Goal: Go to known website: Access a specific website the user already knows

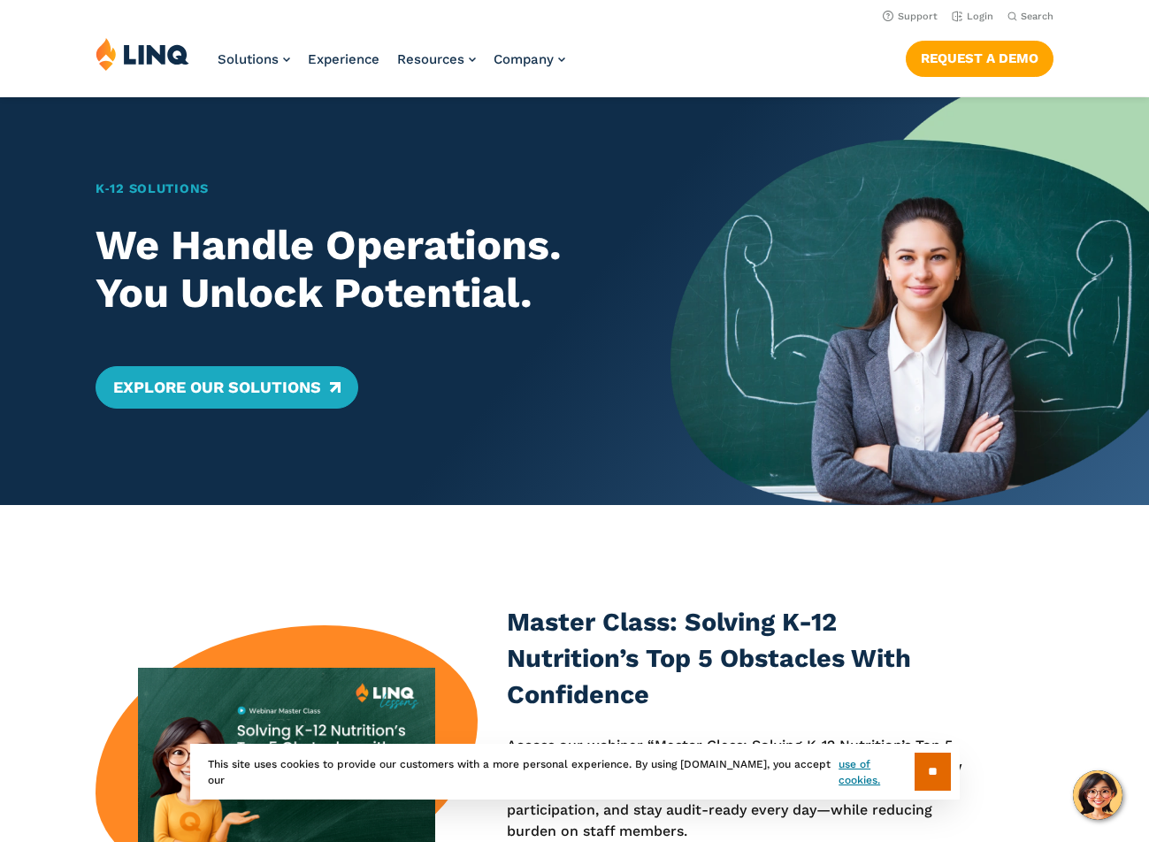
click at [964, 12] on link "Login" at bounding box center [973, 17] width 42 height 12
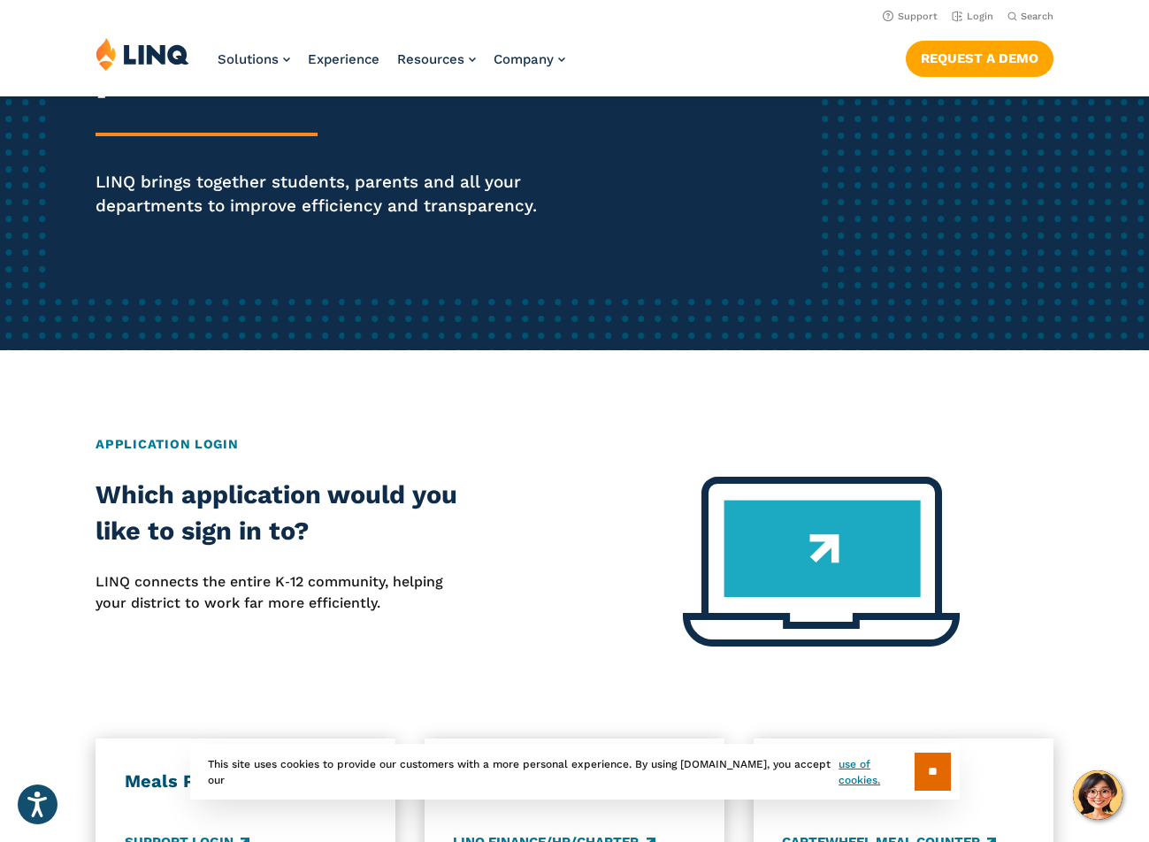
scroll to position [177, 0]
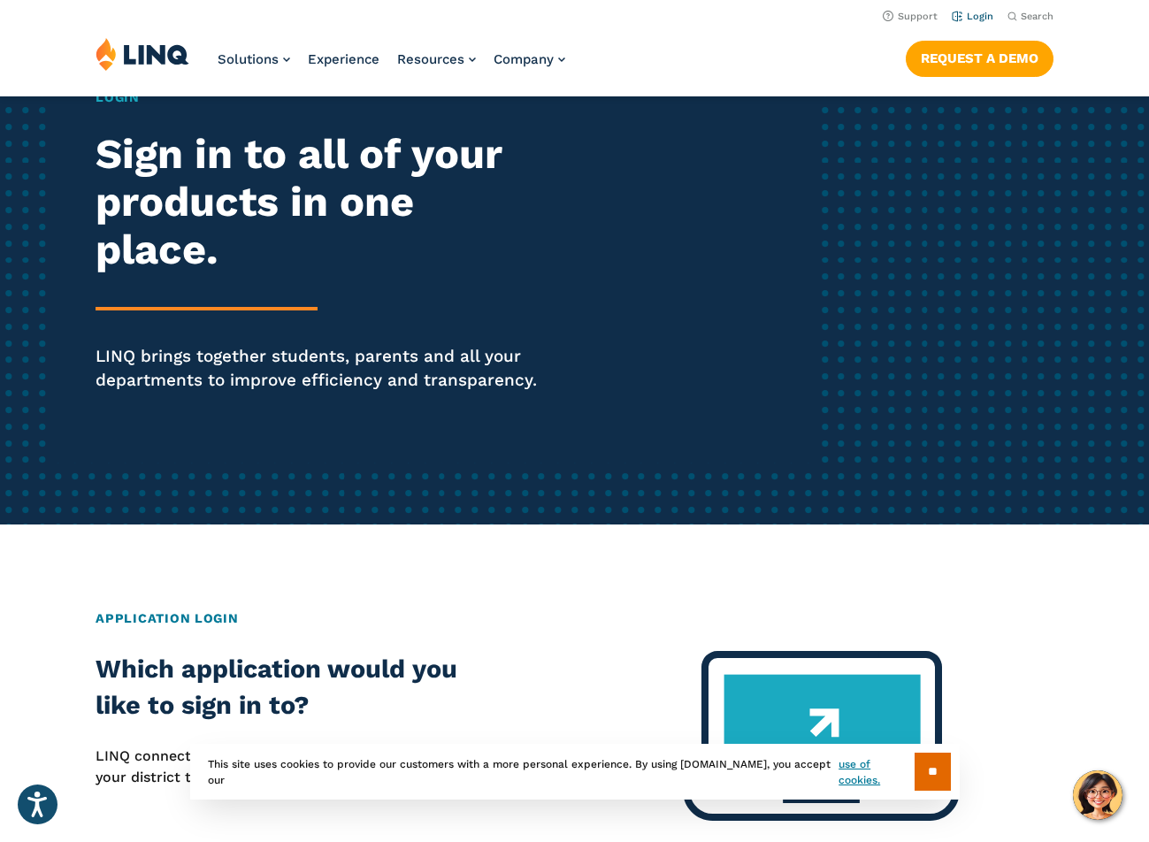
click at [964, 11] on link "Login" at bounding box center [973, 17] width 42 height 12
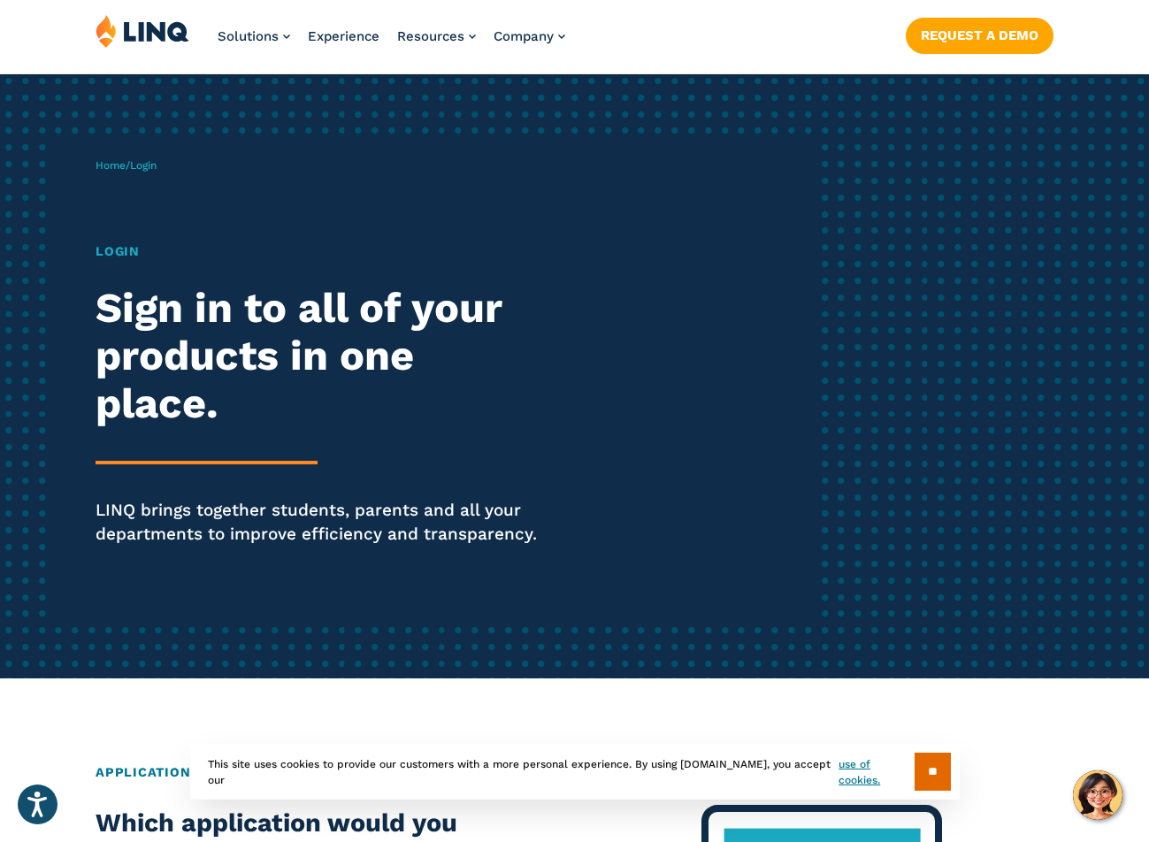
scroll to position [88, 0]
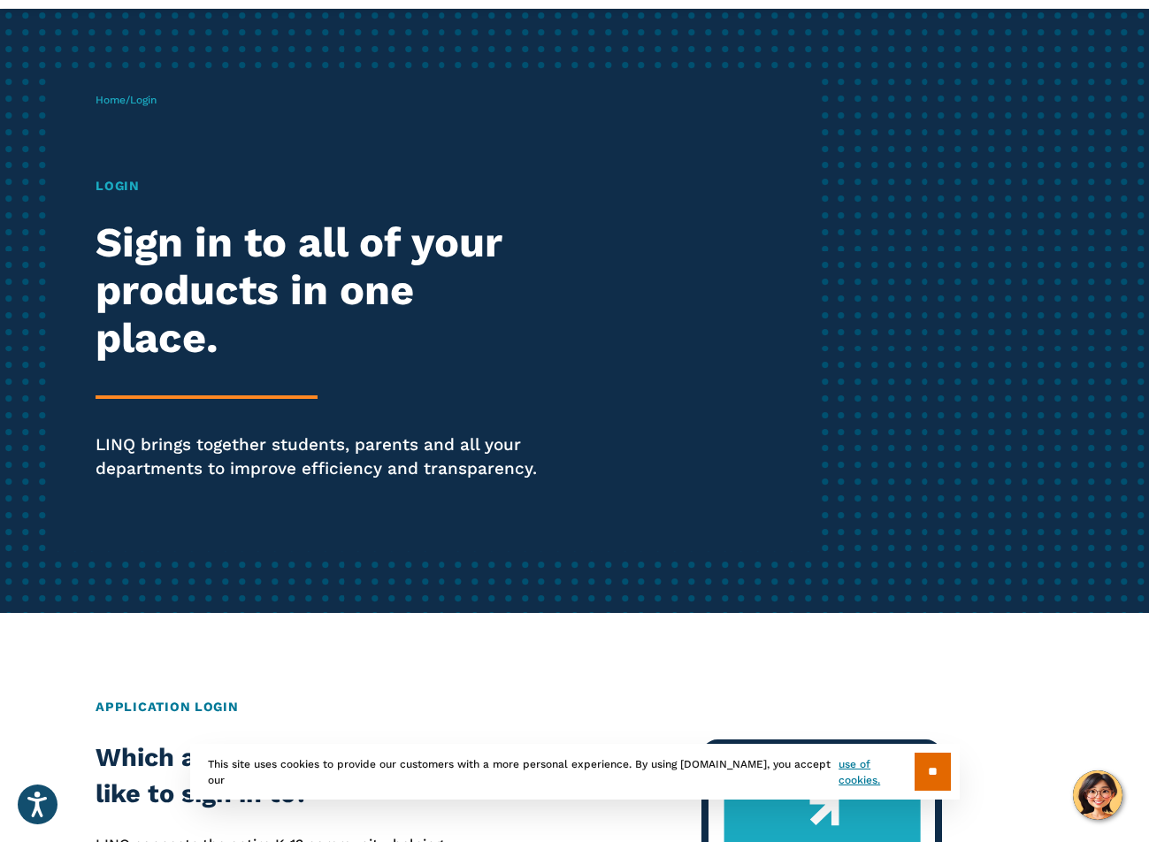
click at [118, 191] on h1 "Login" at bounding box center [317, 186] width 442 height 19
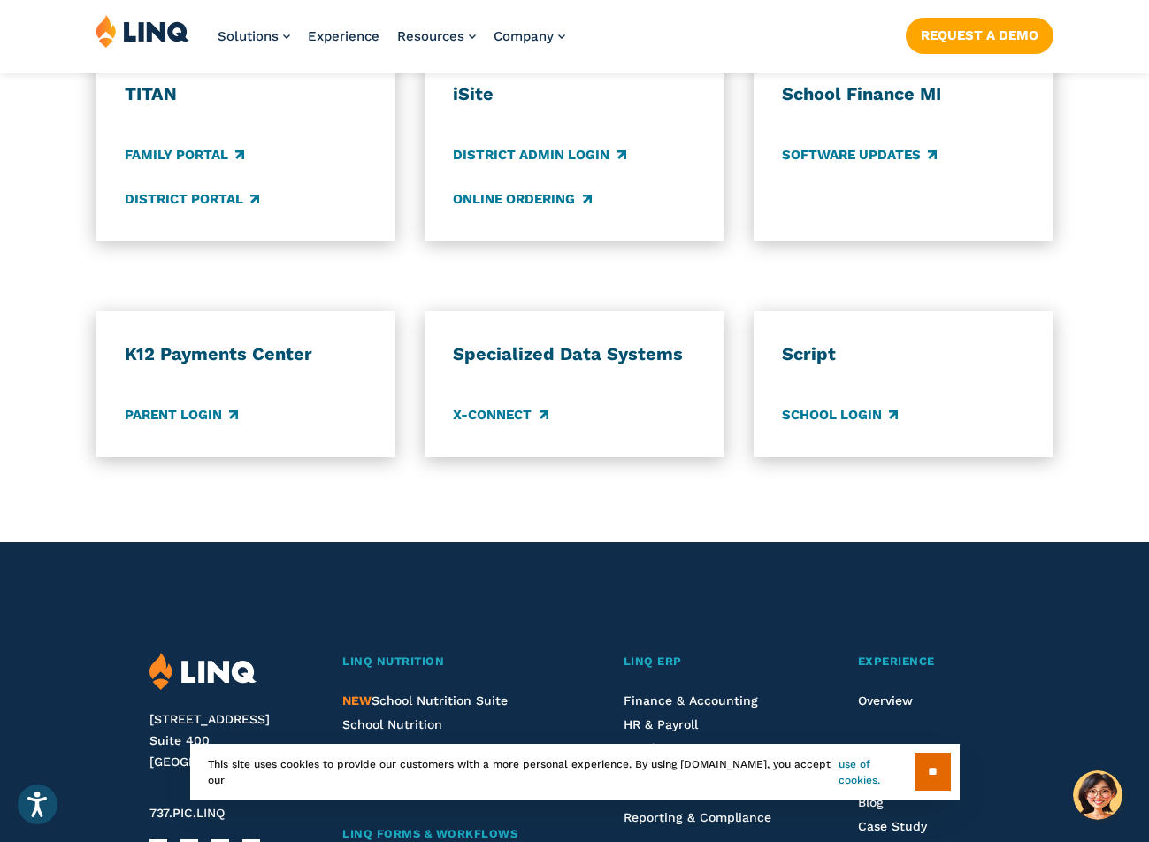
scroll to position [1416, 0]
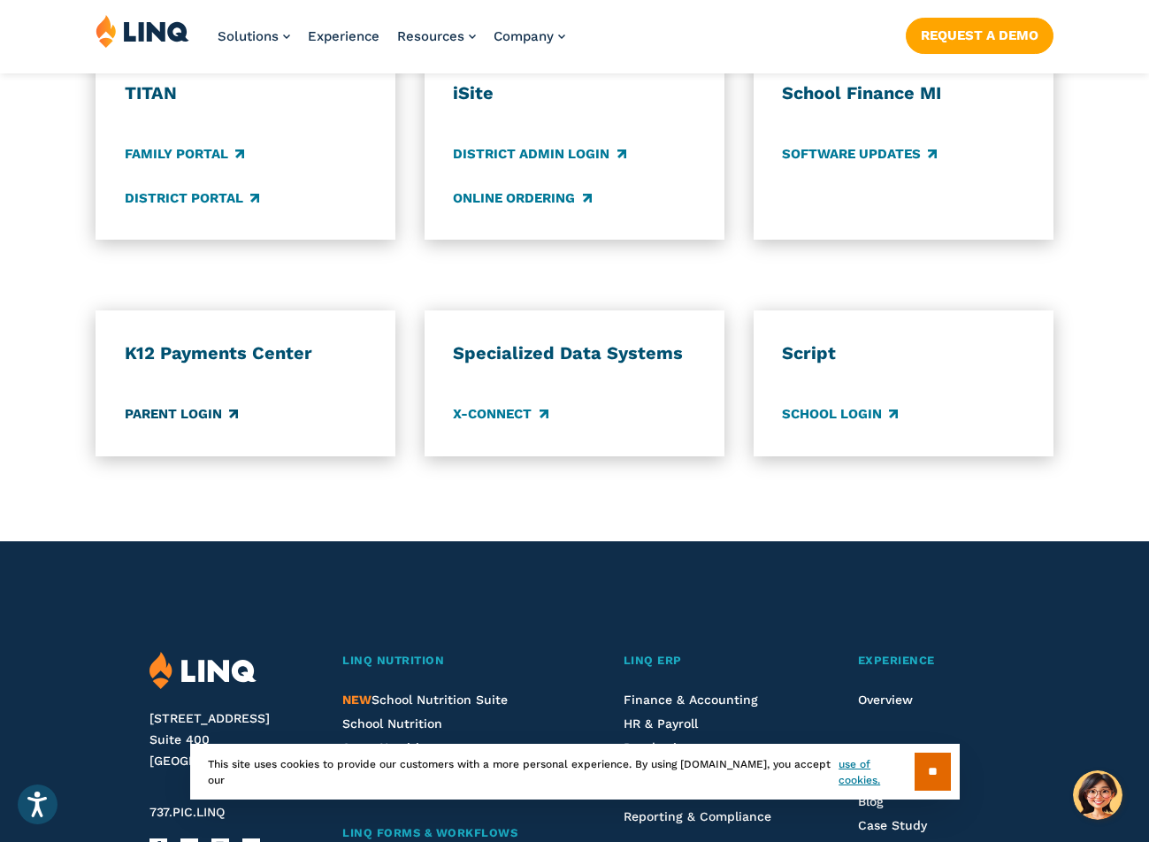
click at [191, 412] on link "Parent Login" at bounding box center [181, 414] width 113 height 19
